Goal: Find specific page/section: Find specific page/section

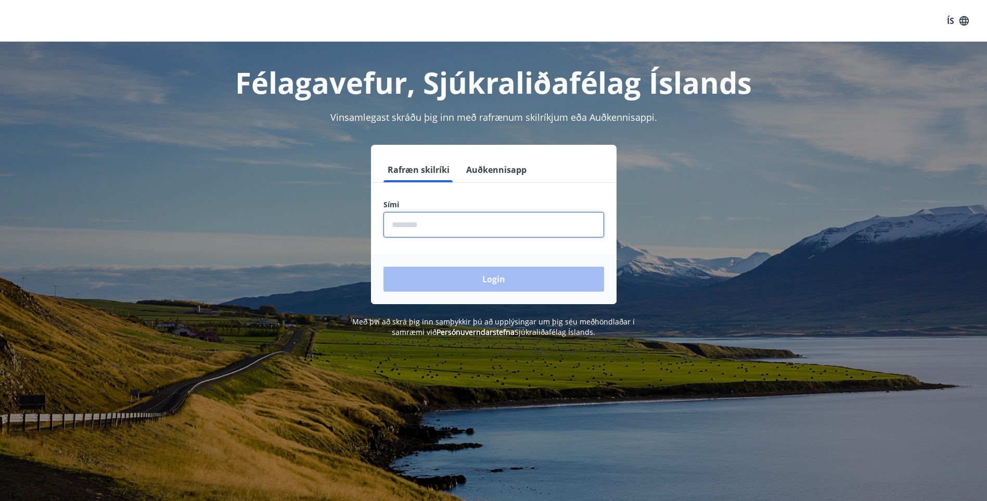
click at [515, 228] on input "phone" at bounding box center [493, 224] width 221 height 25
type input "********"
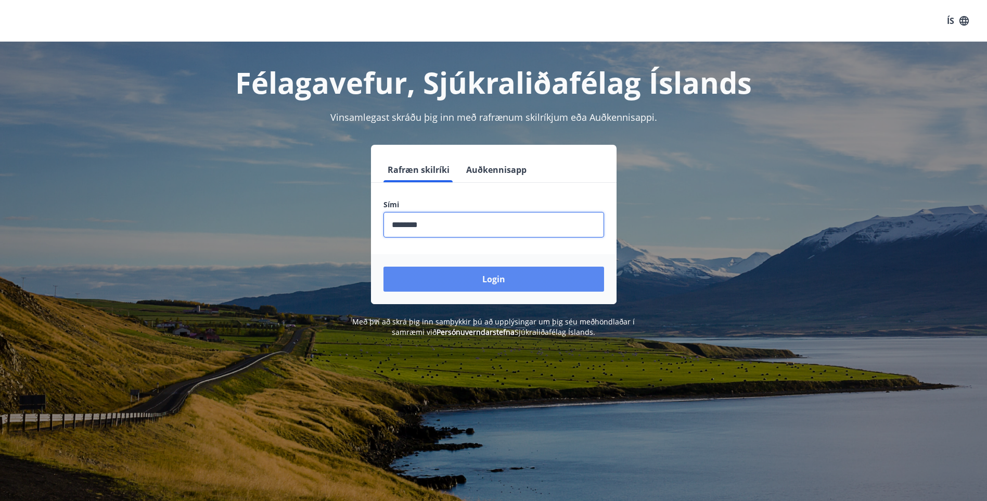
click at [492, 273] on button "Login" at bounding box center [493, 278] width 221 height 25
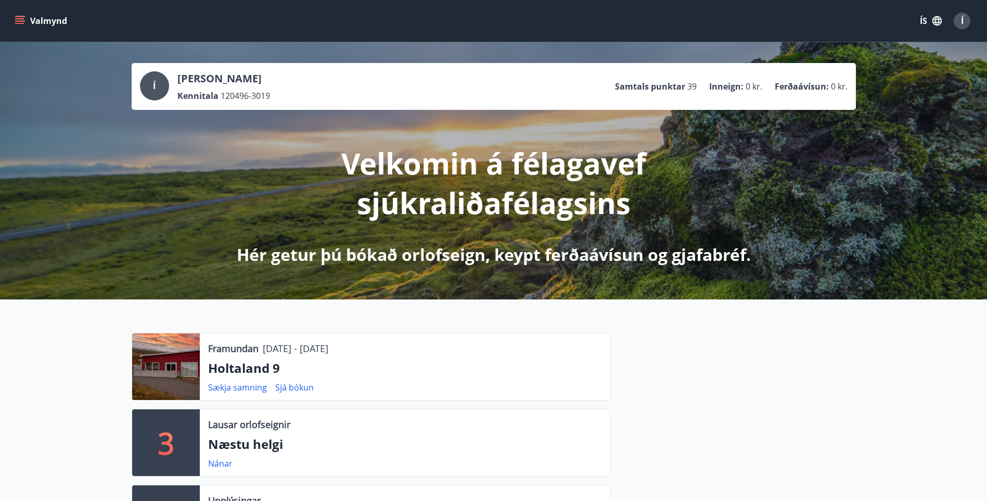
click at [15, 4] on div "Valmynd ÍS Í" at bounding box center [493, 21] width 987 height 42
click at [14, 19] on button "Valmynd" at bounding box center [41, 20] width 59 height 19
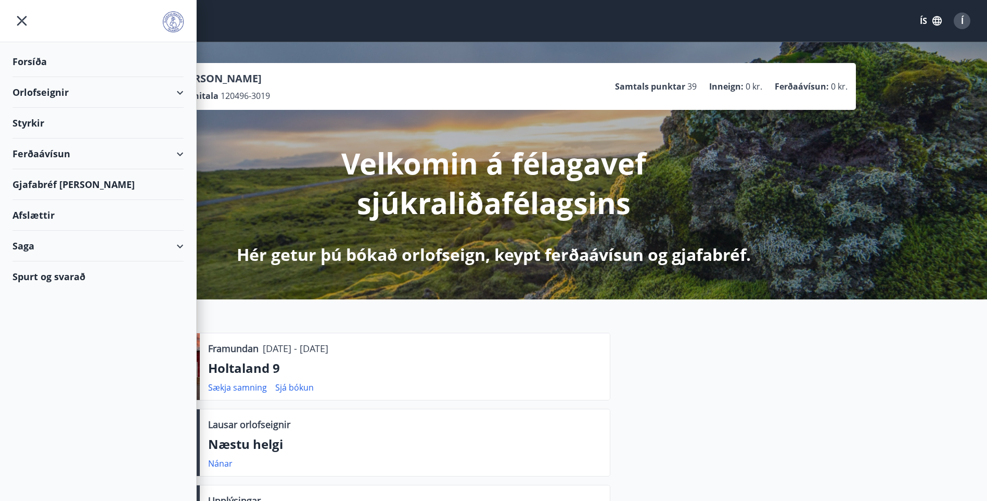
click at [98, 182] on div "Gjafabréf [PERSON_NAME]" at bounding box center [97, 184] width 171 height 31
